Goal: Task Accomplishment & Management: Use online tool/utility

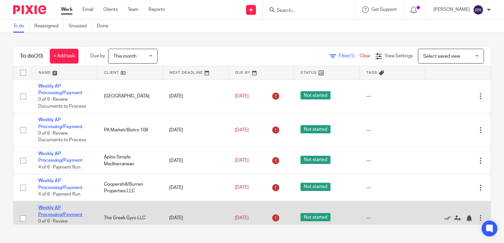
scroll to position [66, 0]
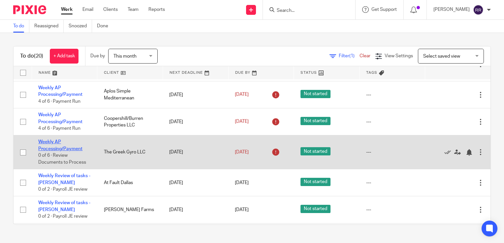
click at [64, 148] on link "Weekly AP Processing/Payment" at bounding box center [60, 145] width 44 height 11
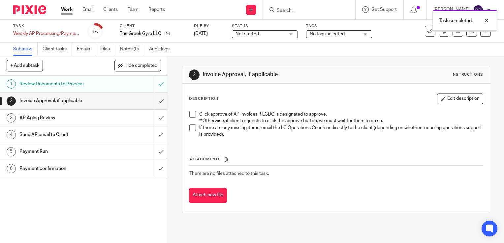
click at [153, 99] on input "submit" at bounding box center [83, 101] width 167 height 16
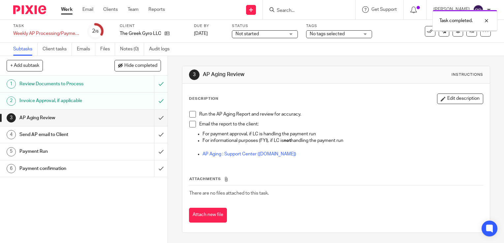
click at [154, 119] on input "submit" at bounding box center [83, 118] width 167 height 16
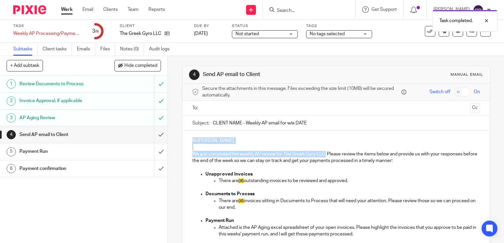
drag, startPoint x: 189, startPoint y: 138, endPoint x: 323, endPoint y: 155, distance: 135.2
click at [323, 155] on div "Hi Harry, We just completed the weekly AP review for The Greek Gyro LLC. Please…" at bounding box center [335, 203] width 307 height 145
copy div "Hi Harry, We just completed the weekly AP review for The Greek Gyro LLC."
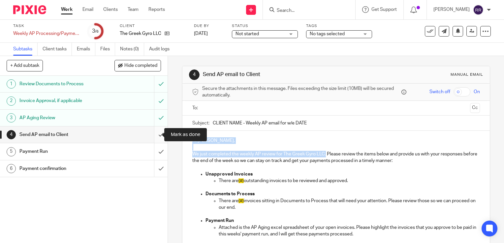
click at [158, 133] on input "submit" at bounding box center [83, 135] width 167 height 16
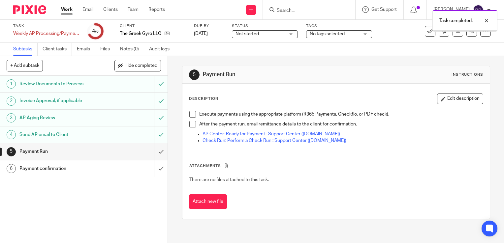
click at [155, 152] on input "submit" at bounding box center [83, 151] width 167 height 16
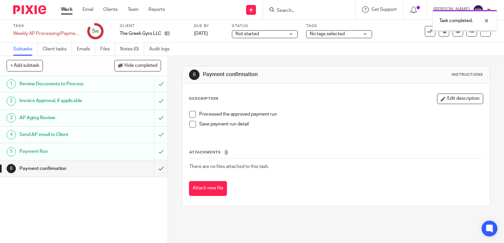
click at [155, 170] on input "submit" at bounding box center [83, 168] width 167 height 16
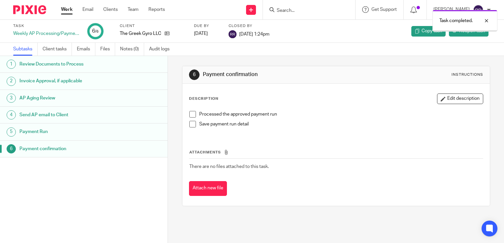
click at [69, 11] on link "Work" at bounding box center [67, 9] width 12 height 7
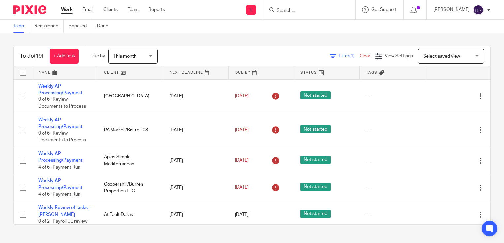
click at [326, 11] on input "Search" at bounding box center [305, 11] width 59 height 6
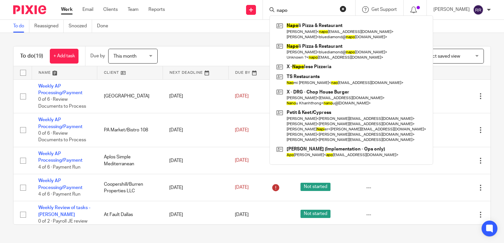
type input "napo"
click at [247, 47] on div "To do (19) + Add task Due by This month This month Today Tomorrow This week Nex…" at bounding box center [252, 56] width 476 height 20
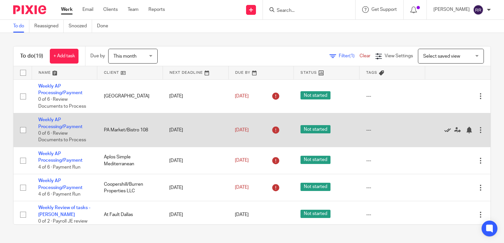
click at [444, 128] on icon at bounding box center [447, 130] width 7 height 7
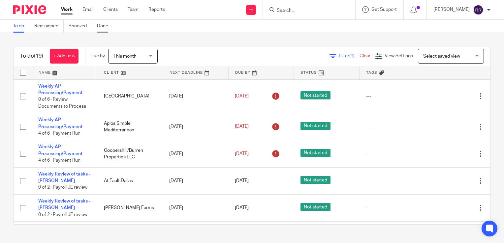
click at [108, 29] on link "Done" at bounding box center [105, 26] width 16 height 13
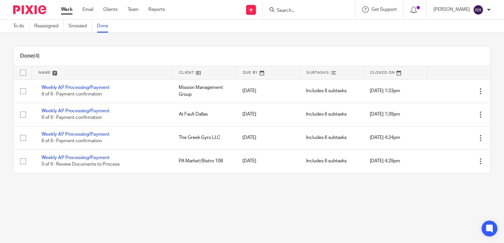
click at [67, 12] on link "Work" at bounding box center [67, 9] width 12 height 7
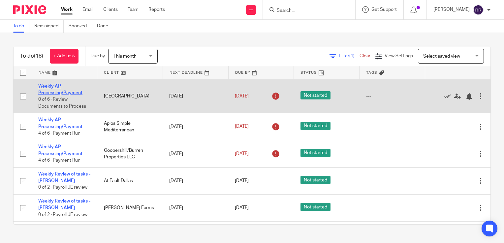
click at [66, 92] on link "Weekly AP Processing/Payment" at bounding box center [60, 89] width 44 height 11
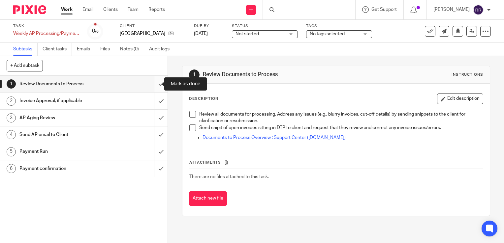
click at [154, 83] on input "submit" at bounding box center [83, 84] width 167 height 16
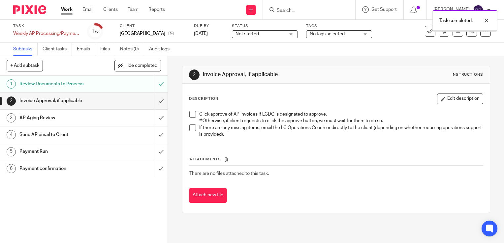
click at [154, 100] on input "submit" at bounding box center [83, 101] width 167 height 16
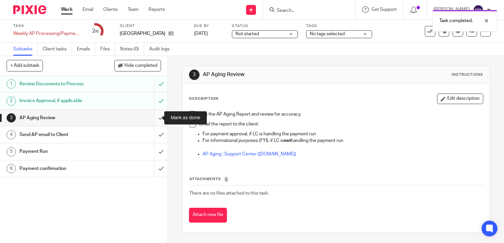
click at [151, 119] on input "submit" at bounding box center [83, 118] width 167 height 16
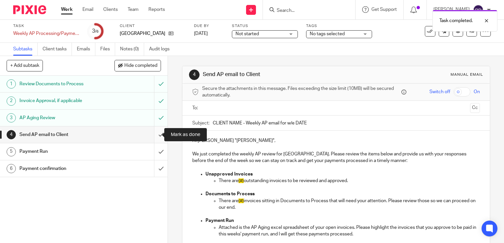
click at [157, 136] on input "submit" at bounding box center [83, 135] width 167 height 16
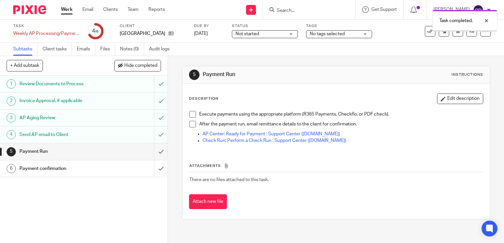
click at [65, 13] on link "Work" at bounding box center [67, 9] width 12 height 7
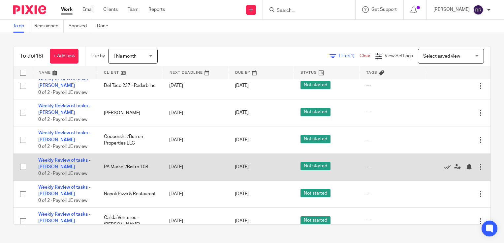
scroll to position [344, 0]
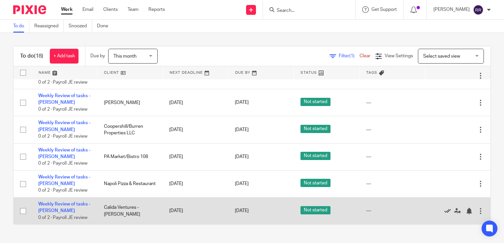
click at [444, 211] on icon at bounding box center [447, 211] width 7 height 7
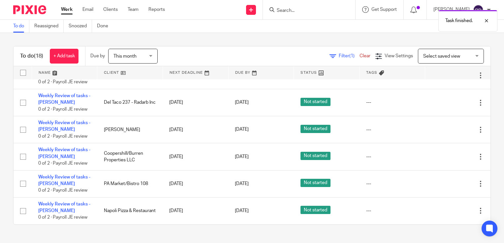
click at [444, 211] on icon at bounding box center [447, 211] width 7 height 7
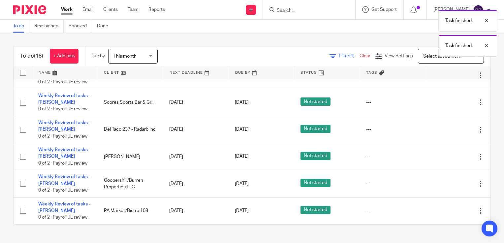
scroll to position [289, 0]
click at [444, 211] on icon at bounding box center [447, 211] width 7 height 7
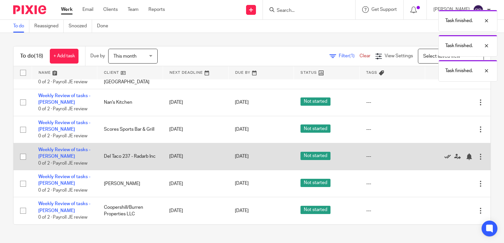
click at [444, 157] on icon at bounding box center [447, 157] width 7 height 7
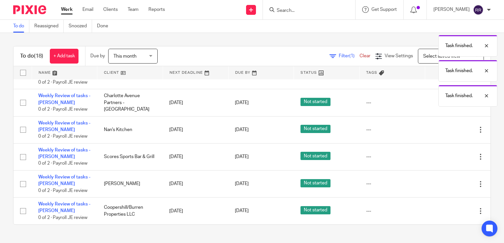
click at [444, 157] on icon at bounding box center [447, 157] width 7 height 7
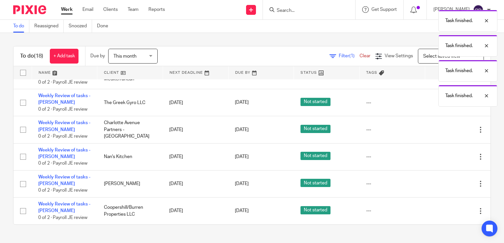
click at [444, 157] on icon at bounding box center [447, 157] width 7 height 7
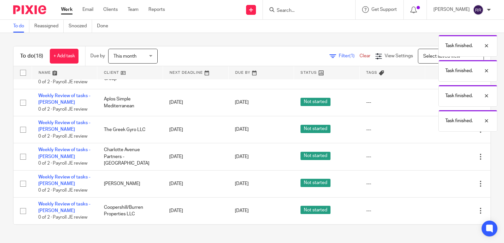
scroll to position [181, 0]
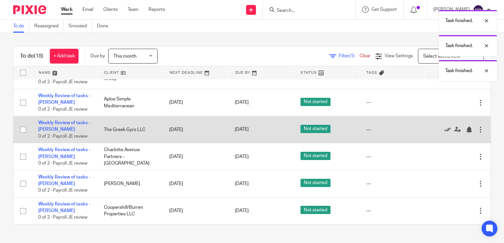
click at [444, 128] on icon at bounding box center [447, 130] width 7 height 7
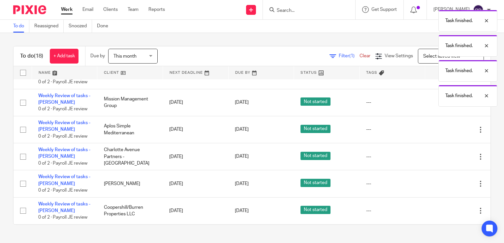
click at [444, 128] on icon at bounding box center [447, 130] width 7 height 7
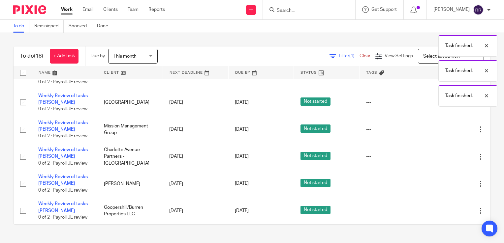
click at [444, 128] on icon at bounding box center [447, 130] width 7 height 7
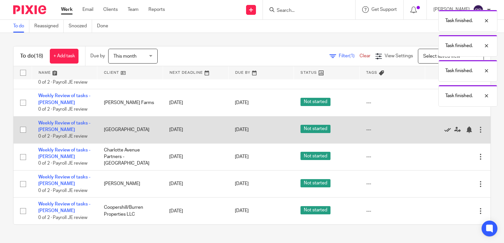
click at [444, 128] on icon at bounding box center [447, 130] width 7 height 7
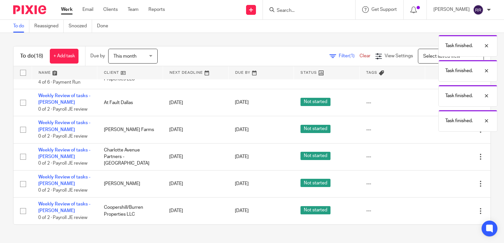
scroll to position [72, 0]
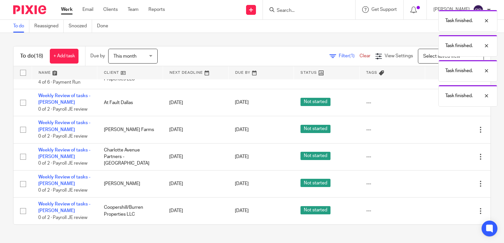
click at [444, 128] on icon at bounding box center [447, 130] width 7 height 7
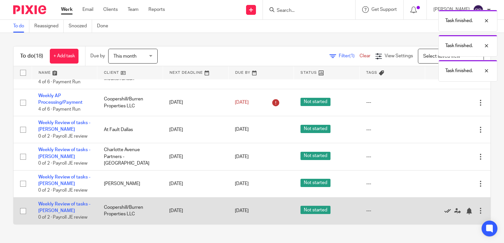
click at [444, 210] on icon at bounding box center [447, 211] width 7 height 7
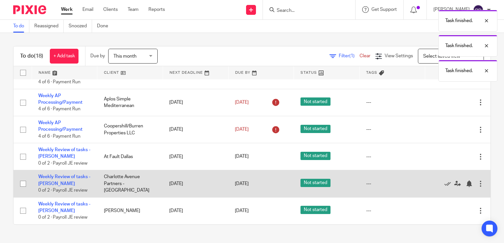
scroll to position [0, 0]
